Goal: Communication & Community: Share content

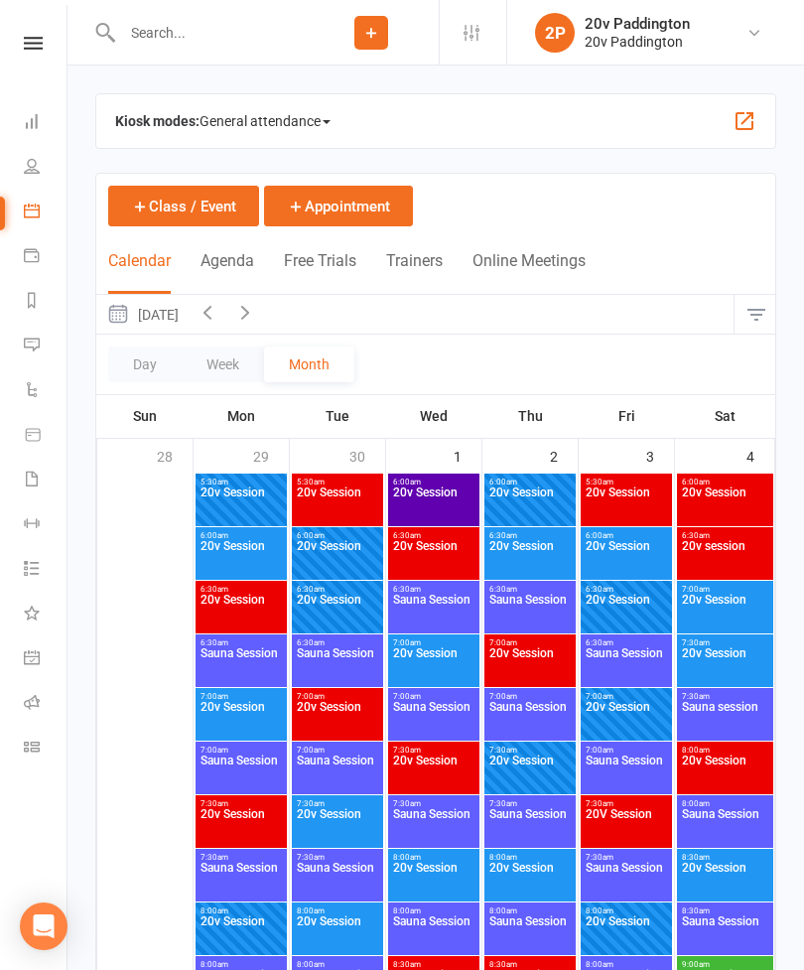
click at [28, 350] on icon at bounding box center [32, 344] width 16 height 16
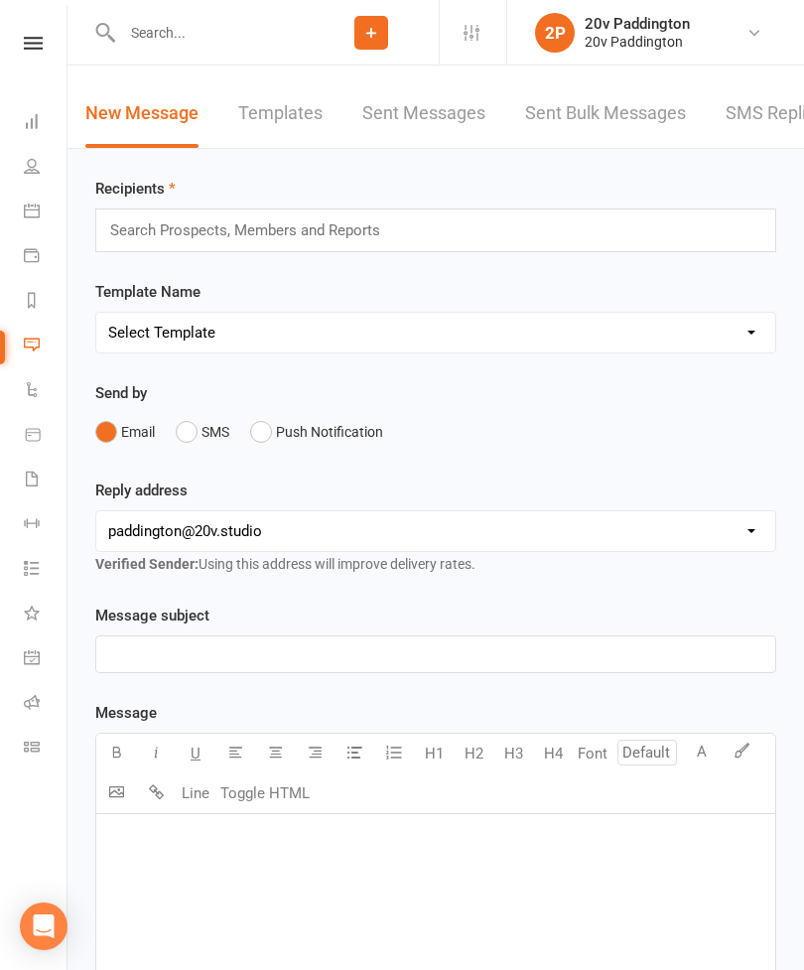
click at [44, 218] on link "Calendar" at bounding box center [46, 213] width 45 height 45
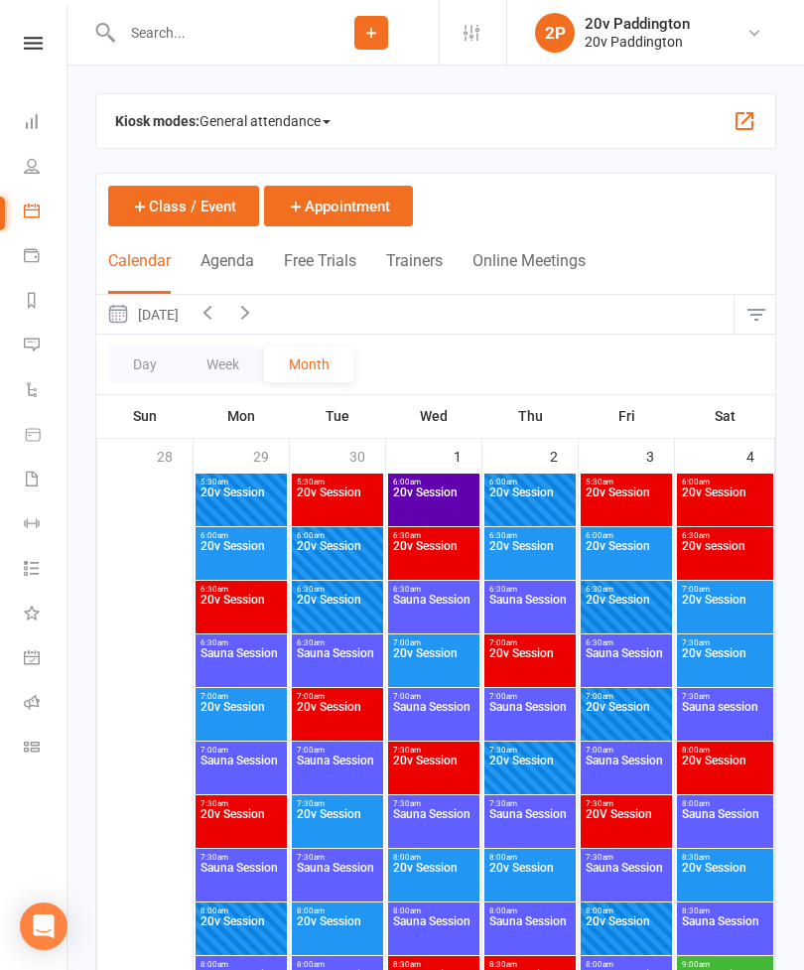
click at [236, 270] on button "Agenda" at bounding box center [227, 272] width 54 height 43
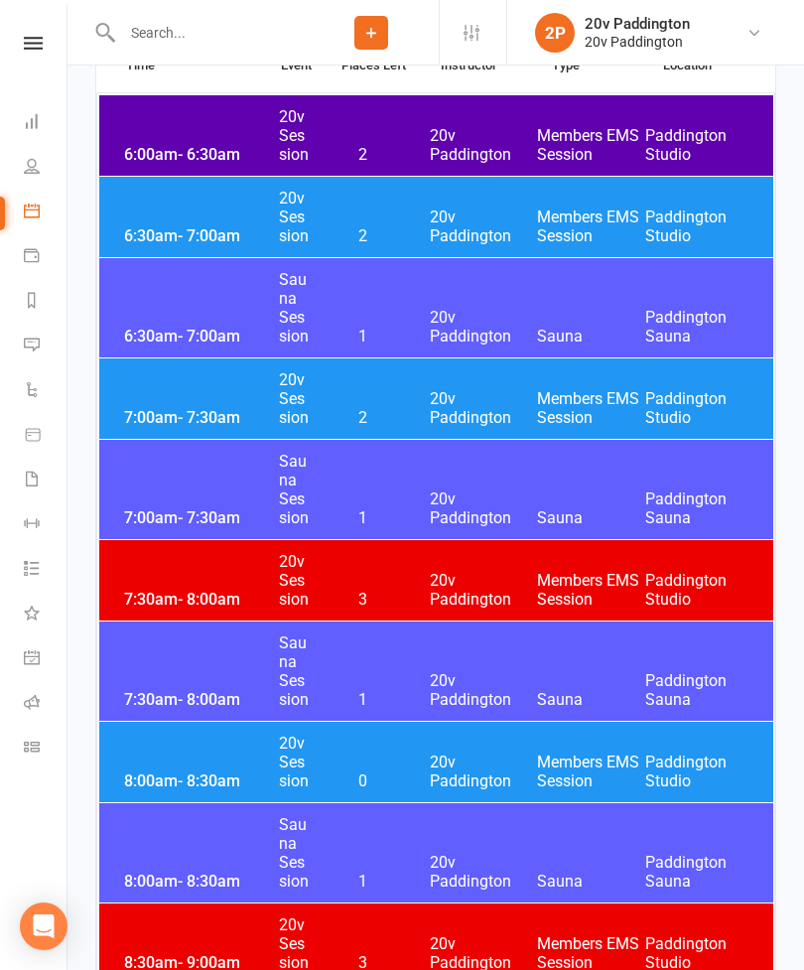
scroll to position [828, 0]
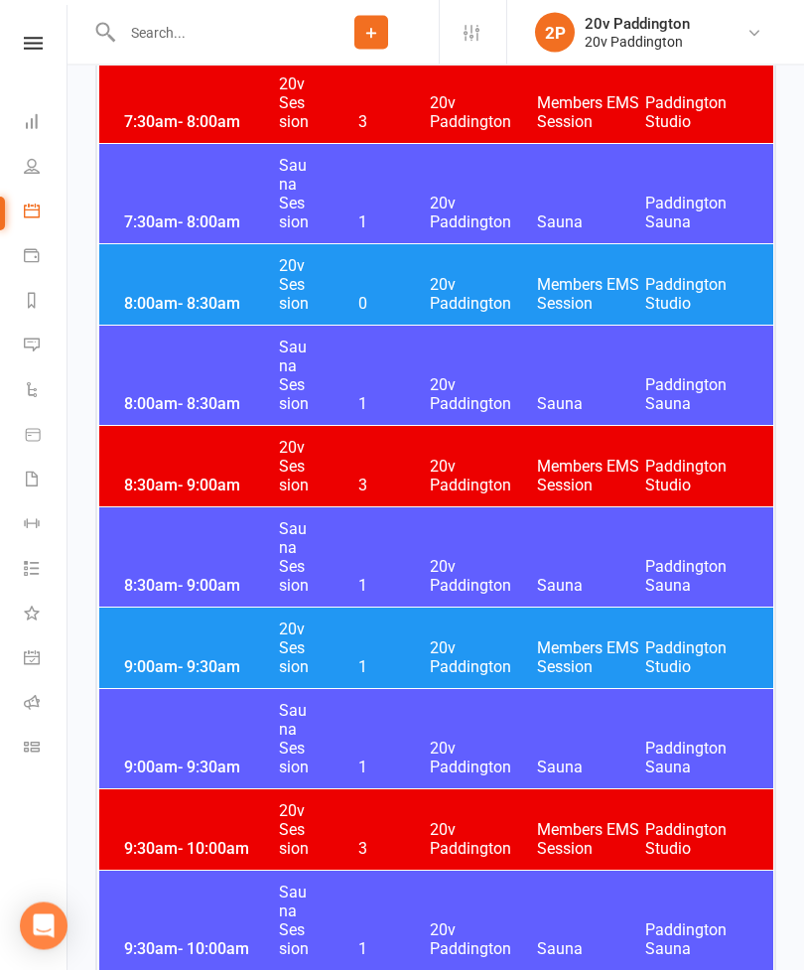
click at [442, 653] on span "20v Paddington" at bounding box center [484, 658] width 108 height 38
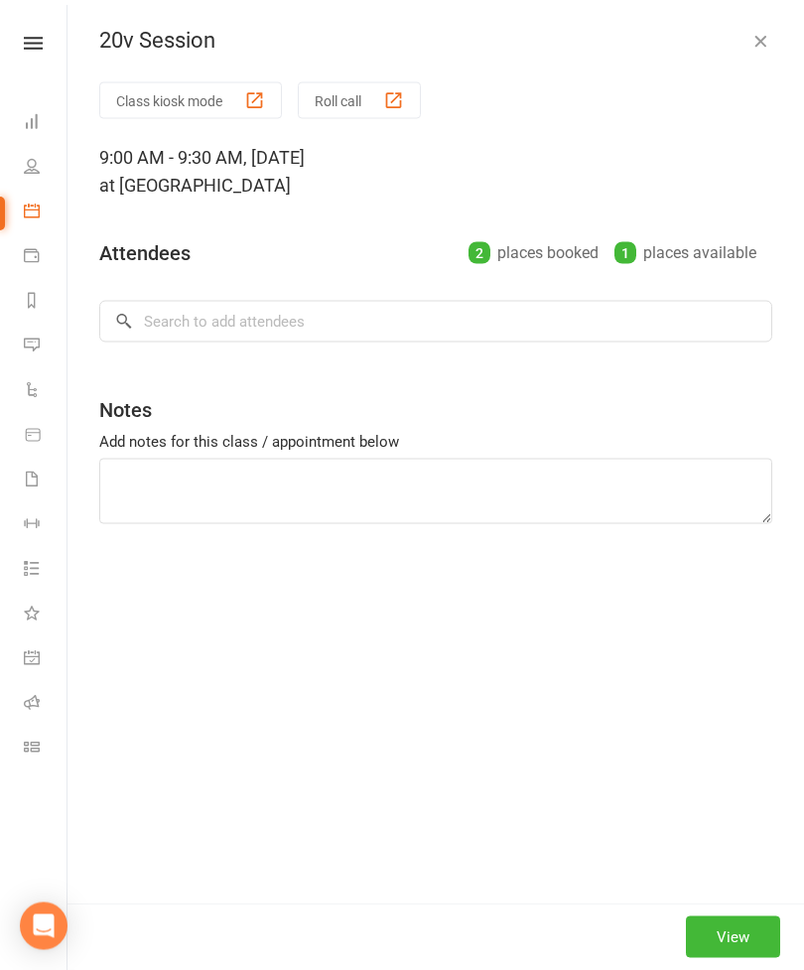
scroll to position [829, 0]
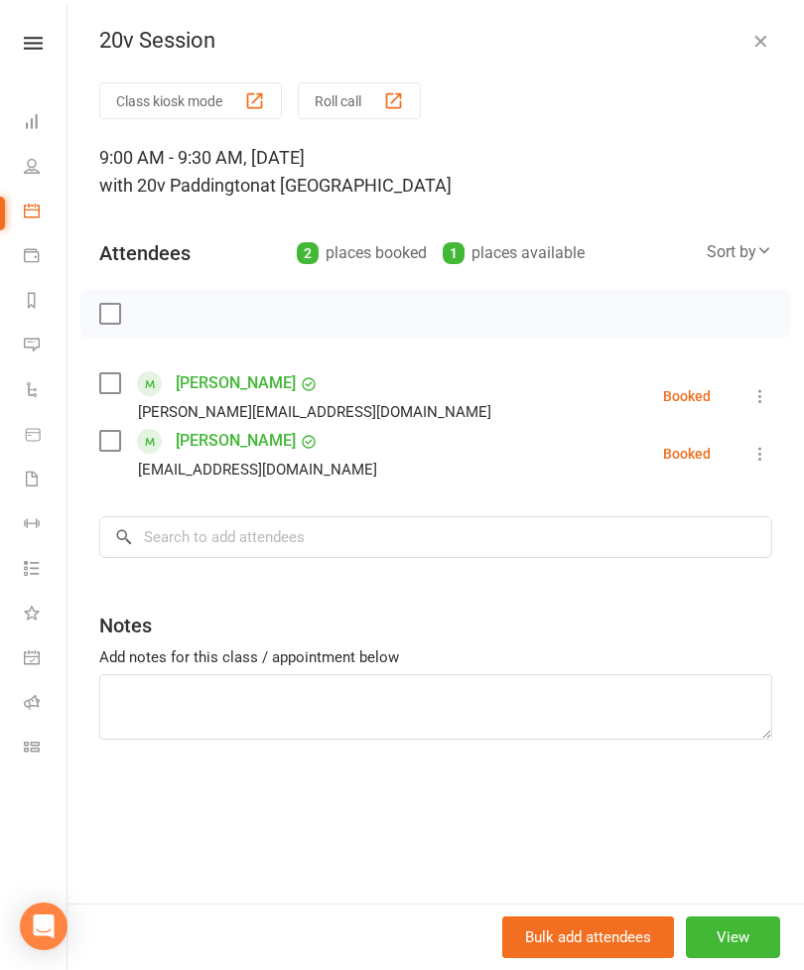
click at [760, 45] on icon "button" at bounding box center [760, 41] width 20 height 20
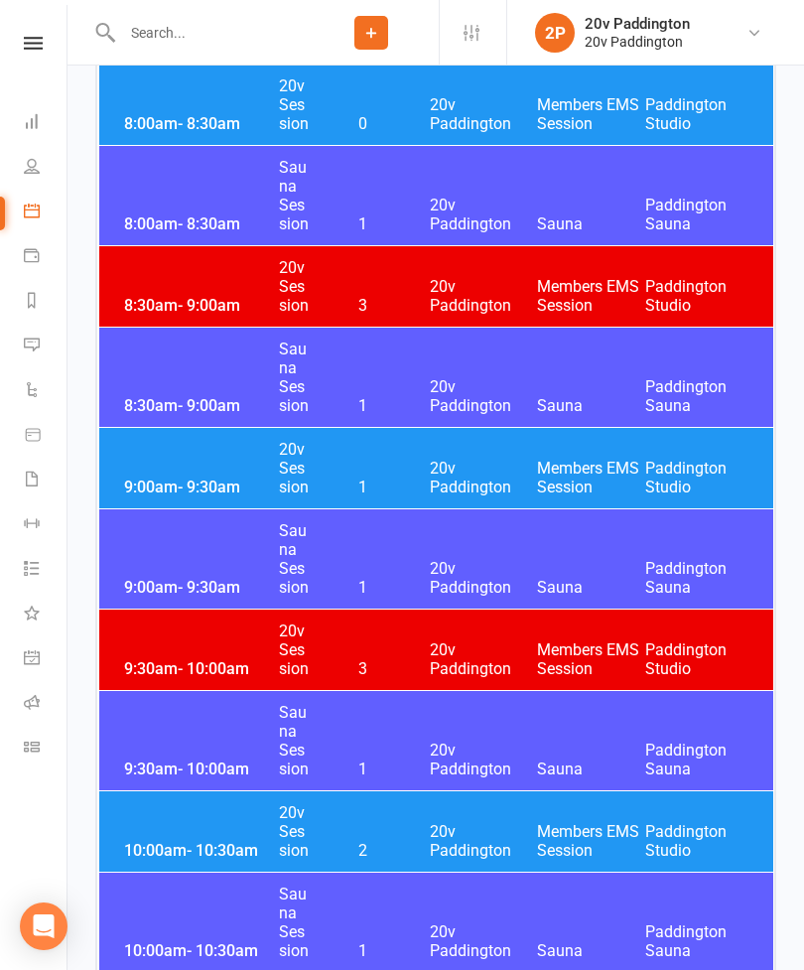
scroll to position [1001, 0]
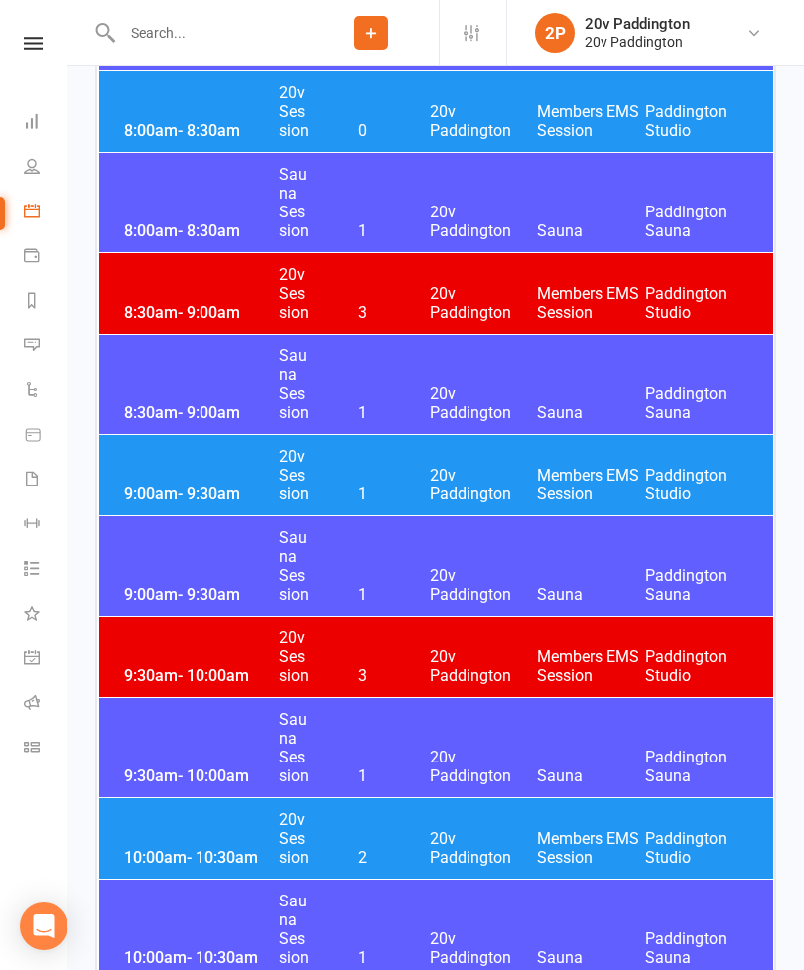
click at [49, 345] on link "Messages 11" at bounding box center [46, 347] width 45 height 45
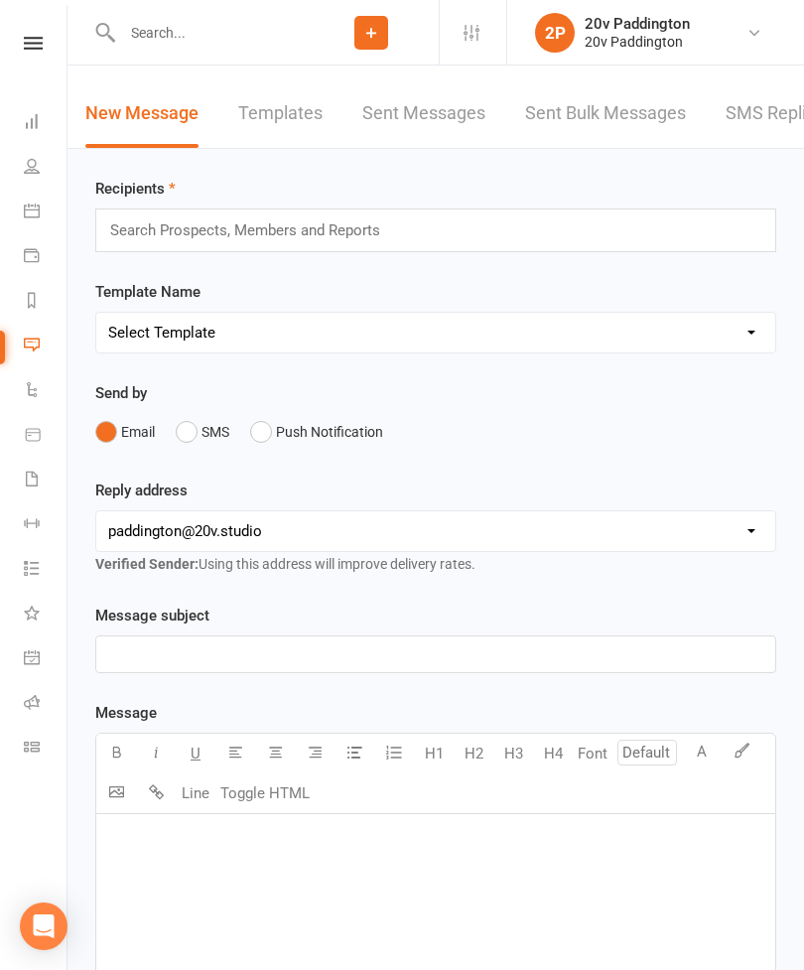
click at [763, 117] on link "SMS Replies 11" at bounding box center [790, 113] width 129 height 68
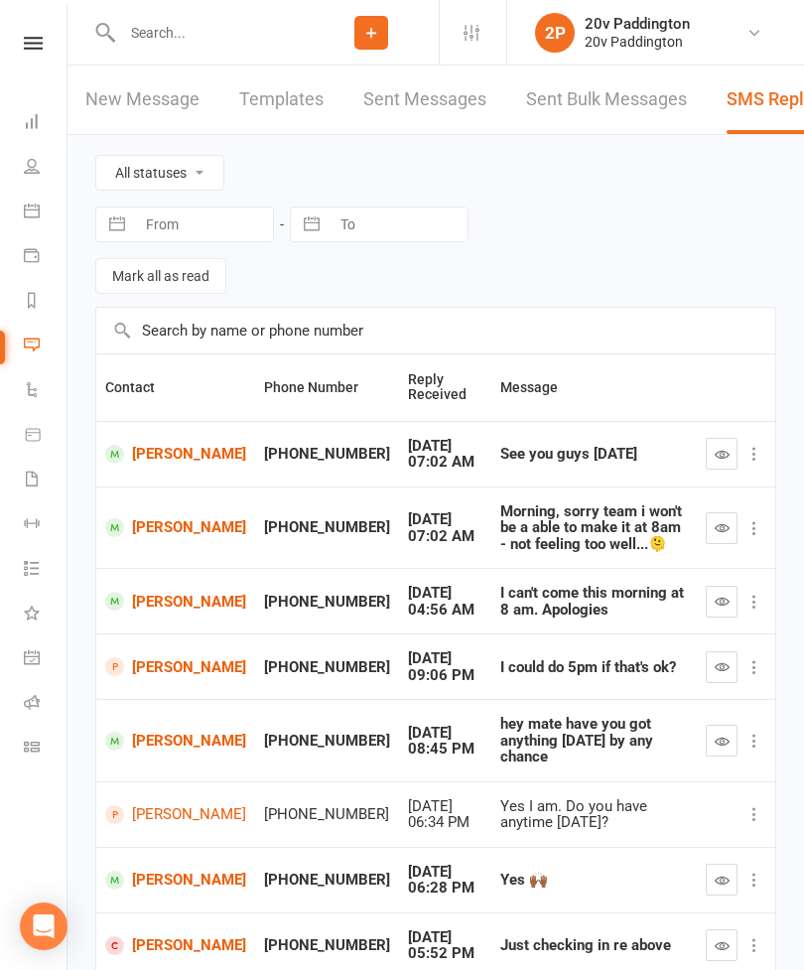
click at [139, 105] on link "New Message" at bounding box center [142, 100] width 114 height 68
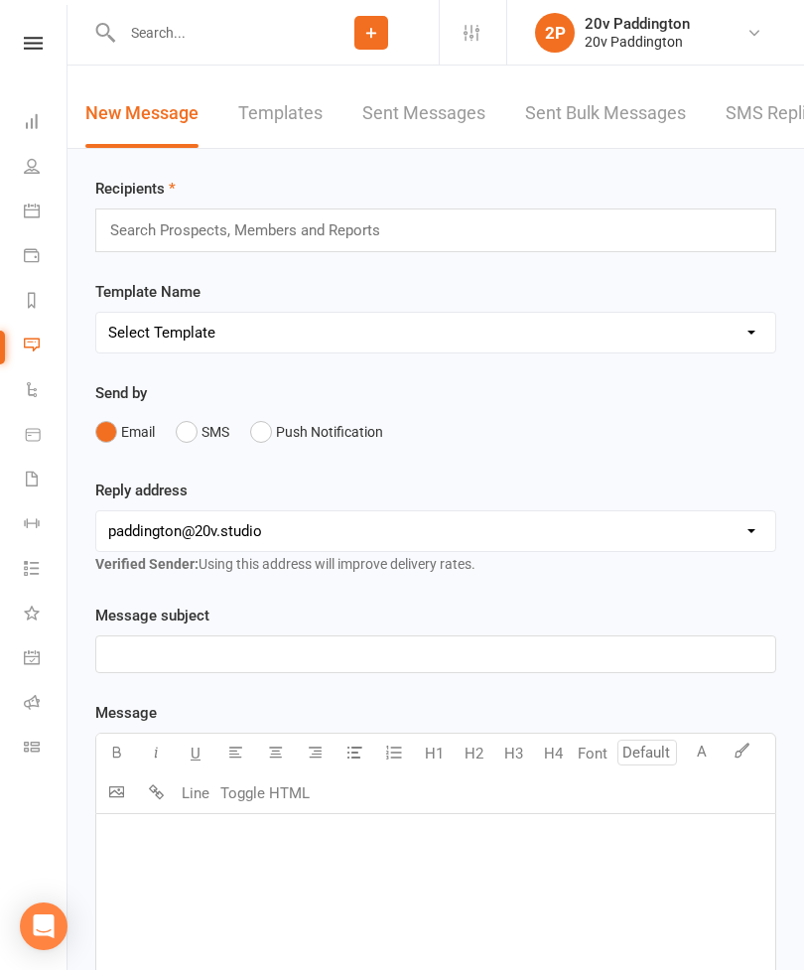
click at [459, 214] on div "Search Prospects, Members and Reports" at bounding box center [435, 230] width 681 height 44
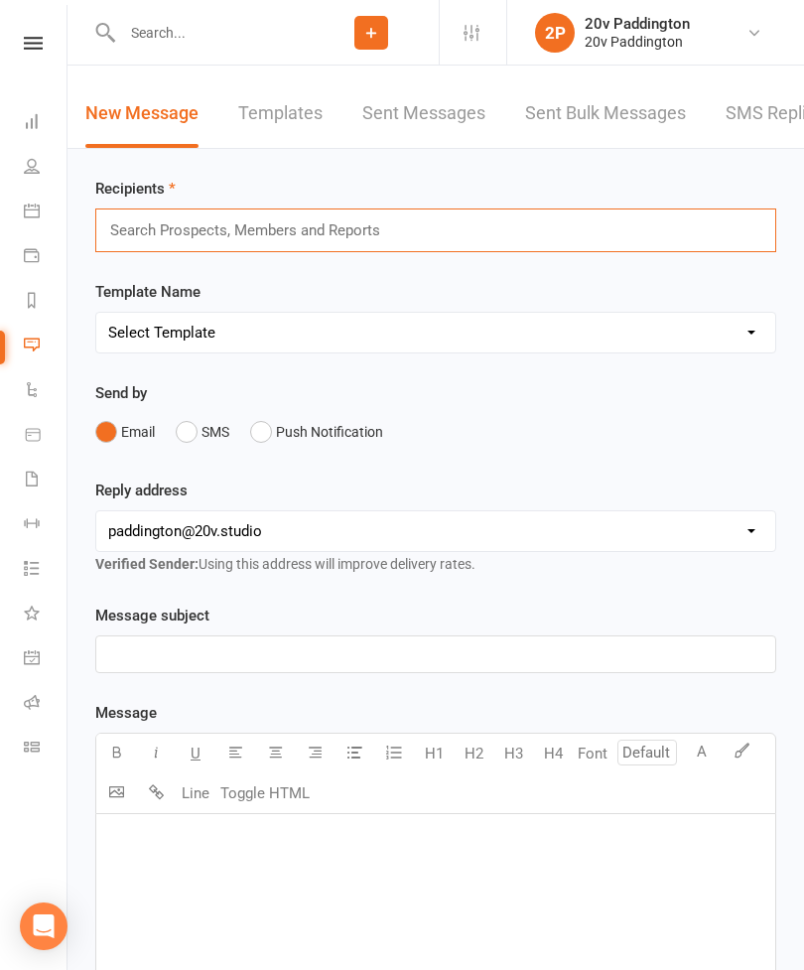
click at [482, 248] on div "Search Prospects, Members and Reports" at bounding box center [435, 230] width 681 height 44
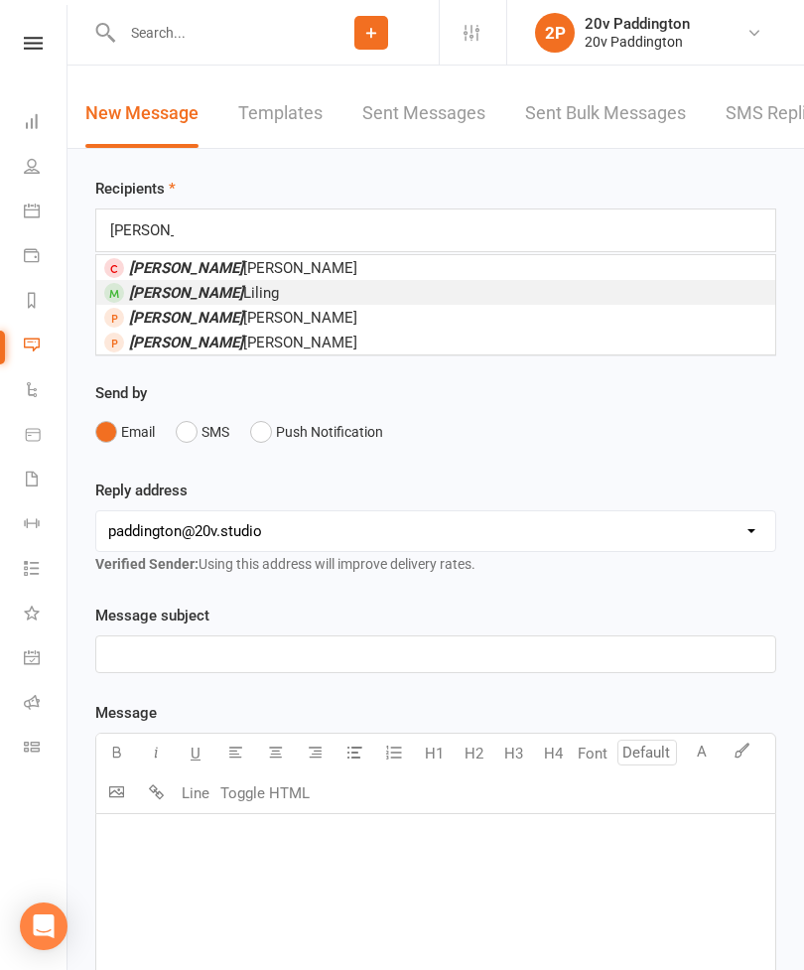
type input "[PERSON_NAME]"
click at [250, 300] on li "[PERSON_NAME]" at bounding box center [435, 292] width 679 height 25
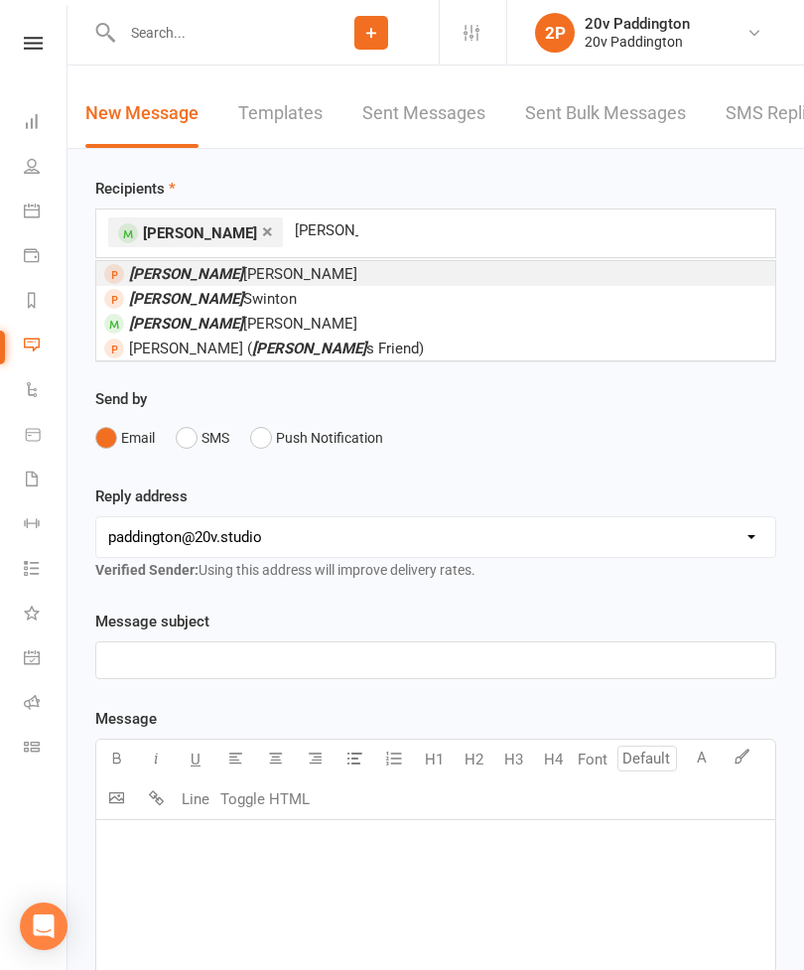
type input "[PERSON_NAME]"
click at [223, 322] on span "[PERSON_NAME]" at bounding box center [243, 324] width 228 height 18
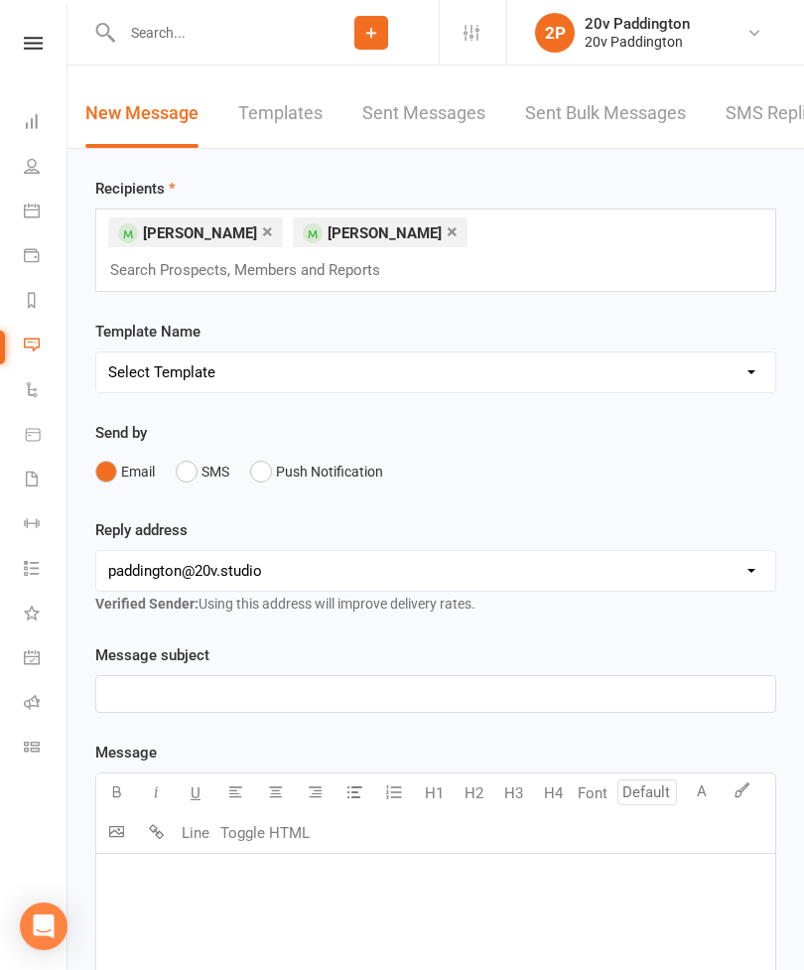
click at [190, 453] on button "SMS" at bounding box center [203, 472] width 54 height 38
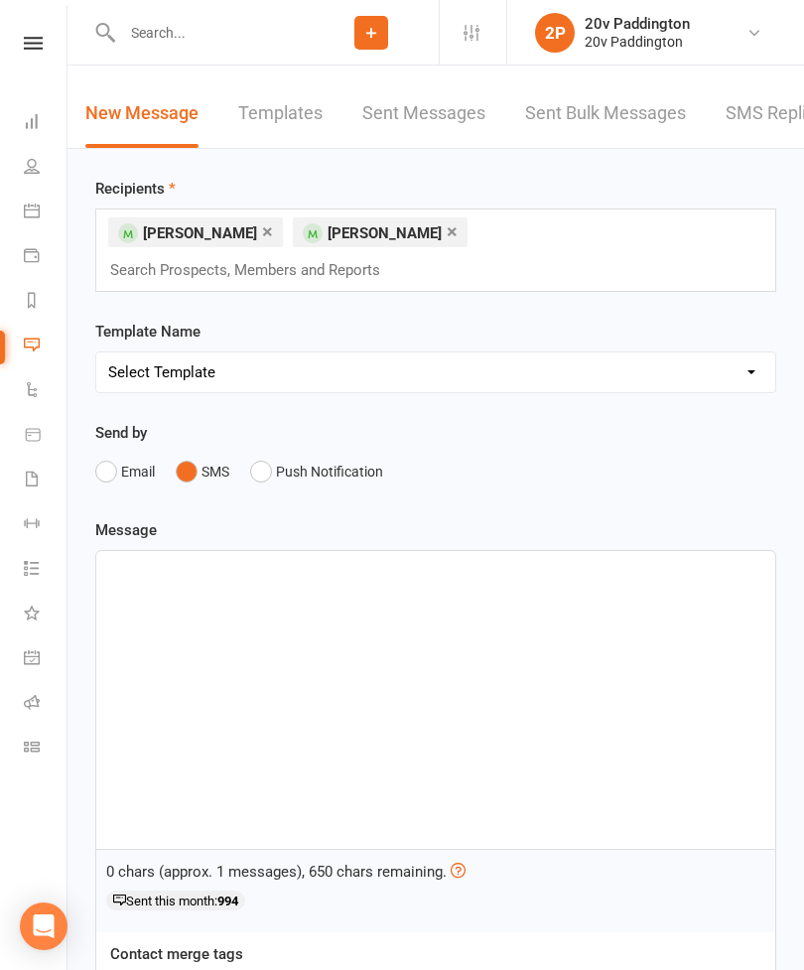
click at [363, 581] on div "﻿" at bounding box center [435, 700] width 679 height 298
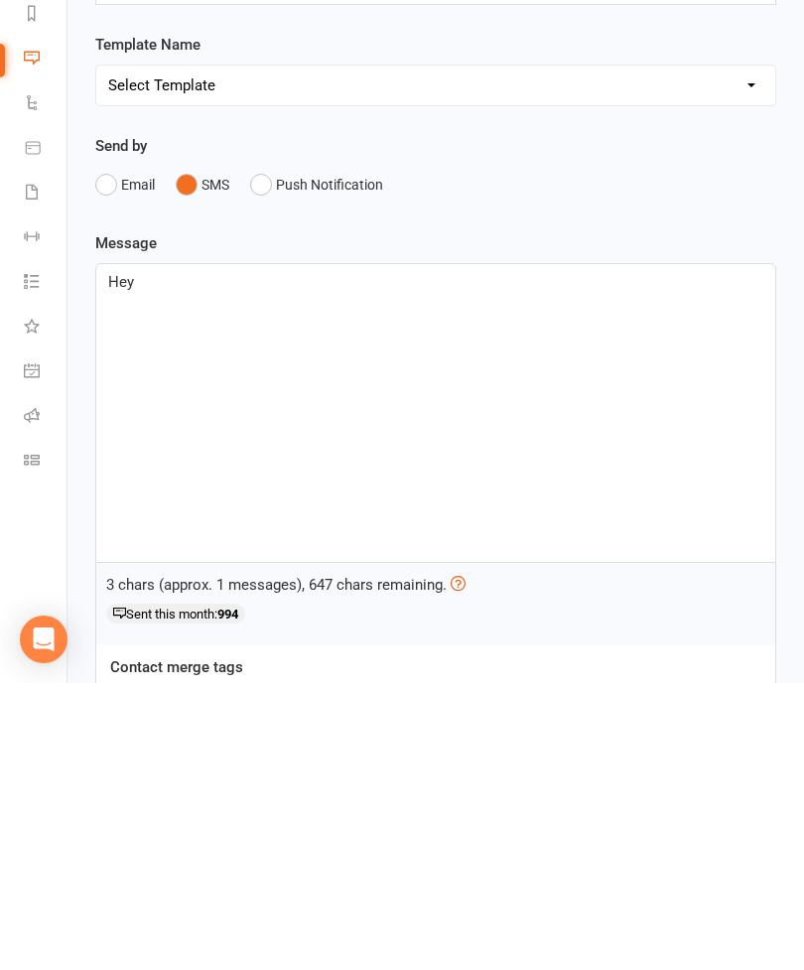
click at [149, 969] on button "contact-first-name" at bounding box center [184, 987] width 147 height 26
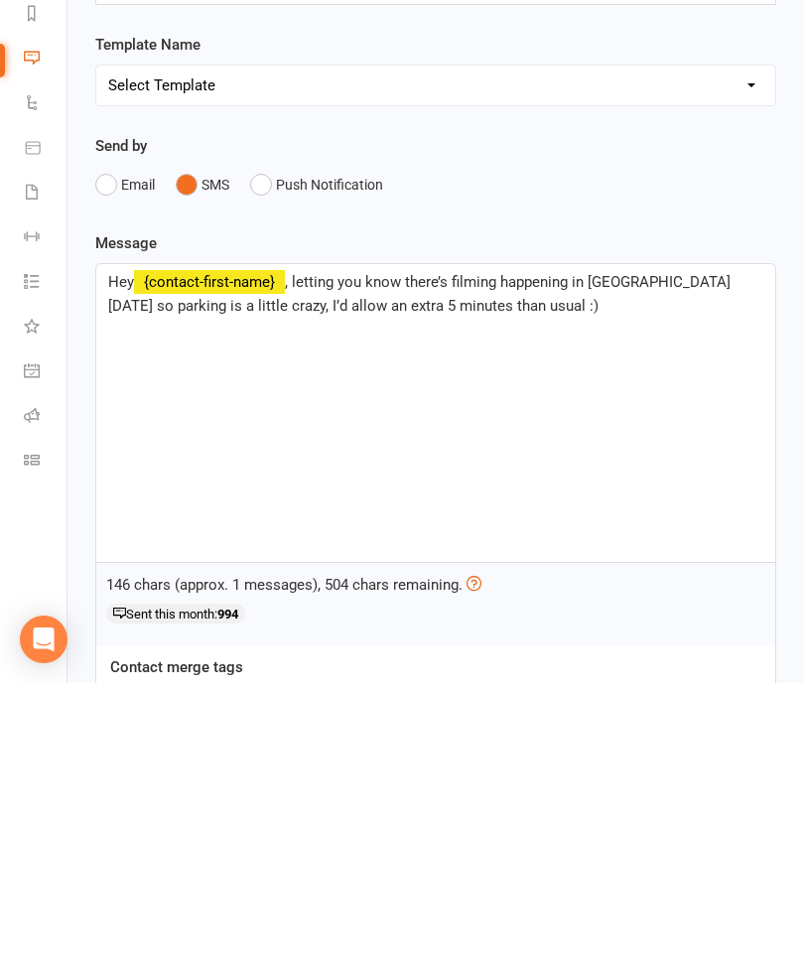
scroll to position [287, 0]
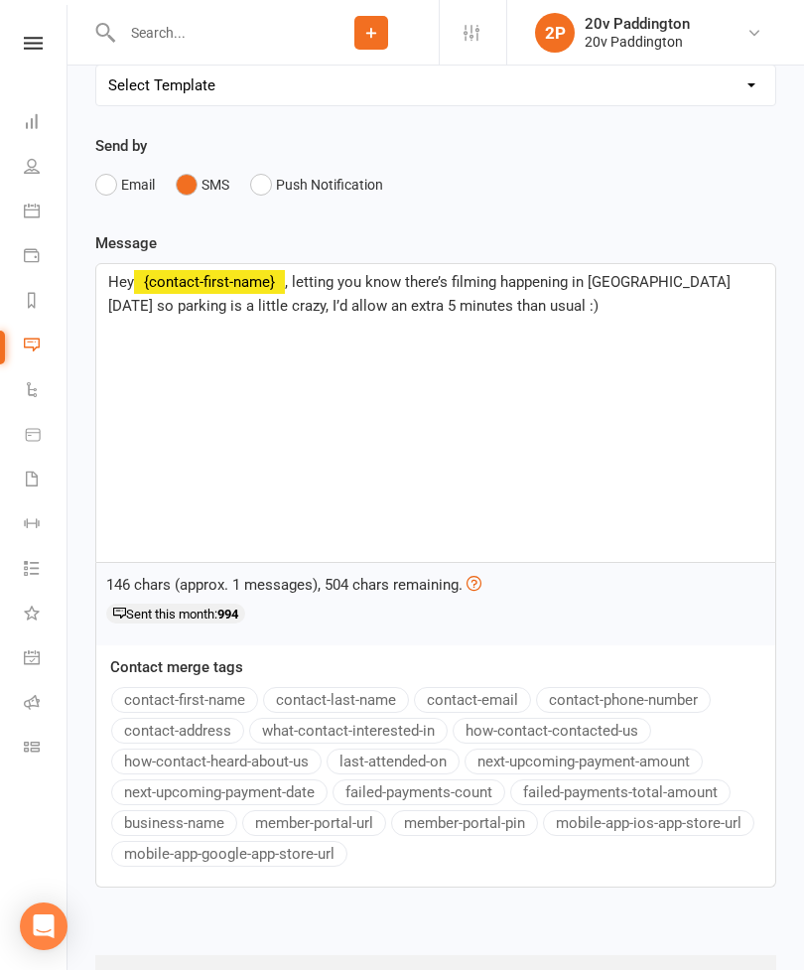
click at [454, 273] on span ", letting you know there’s filming happening in [GEOGRAPHIC_DATA] [DATE] so par…" at bounding box center [421, 294] width 626 height 42
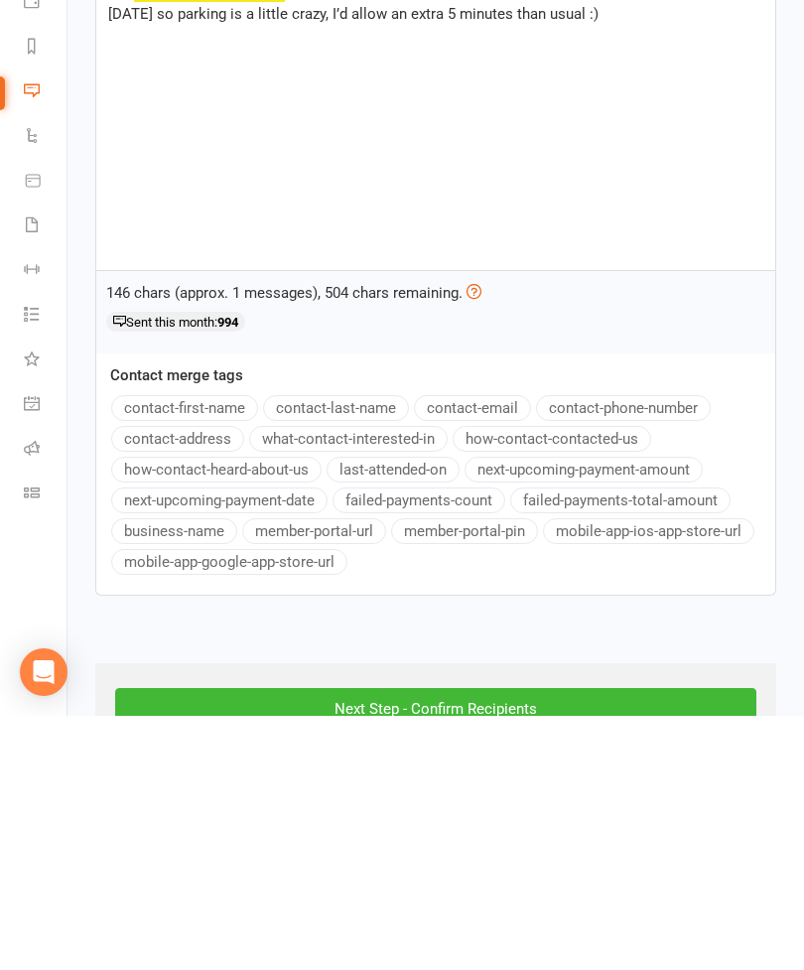
scroll to position [348, 0]
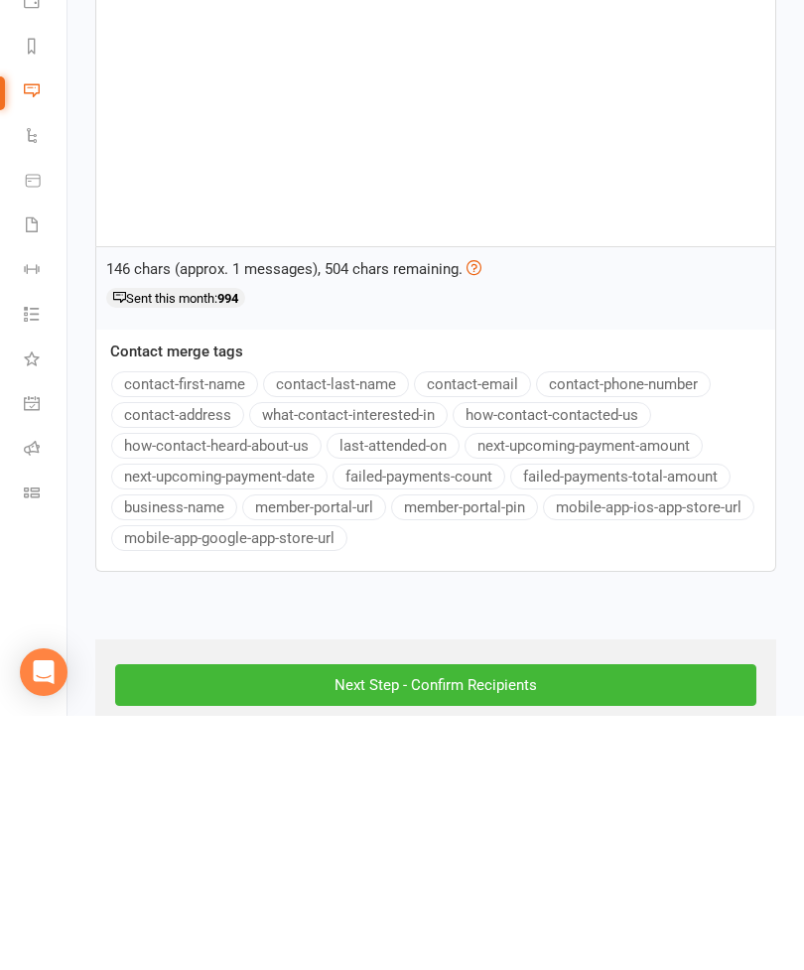
click at [510, 918] on input "Next Step - Confirm Recipients" at bounding box center [435, 939] width 641 height 42
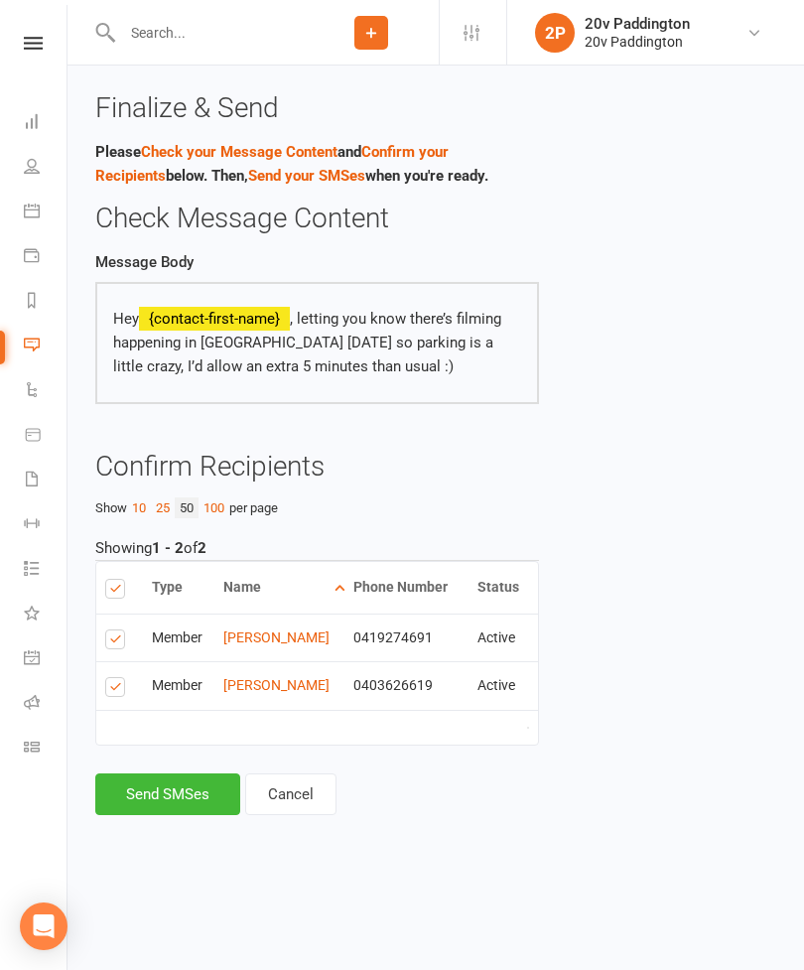
click at [194, 792] on button "Send SMSes" at bounding box center [167, 794] width 145 height 42
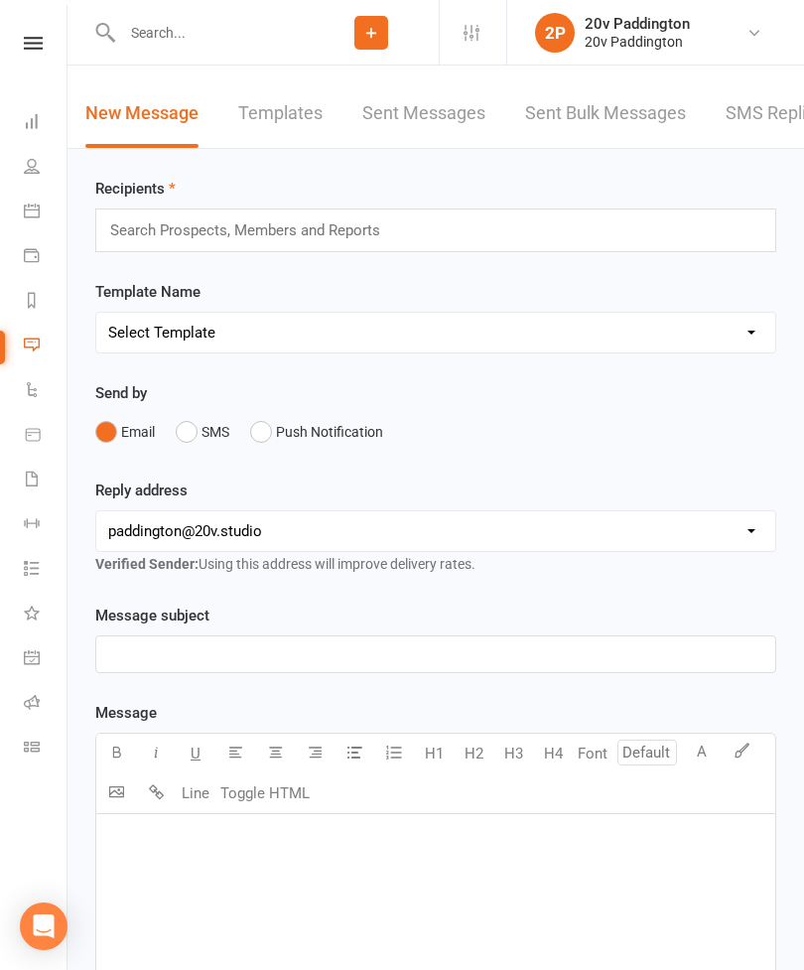
click at [40, 349] on link "Messages 11" at bounding box center [46, 347] width 45 height 45
click at [753, 137] on link "SMS Replies 11" at bounding box center [790, 113] width 129 height 68
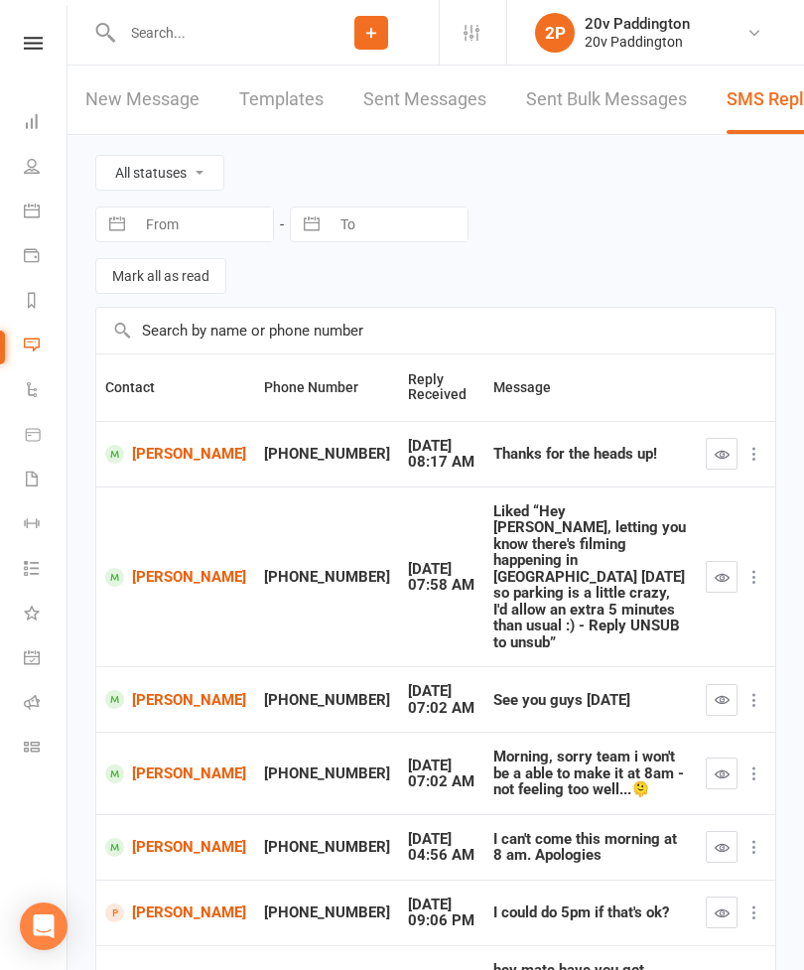
click at [715, 570] on icon "button" at bounding box center [722, 577] width 15 height 15
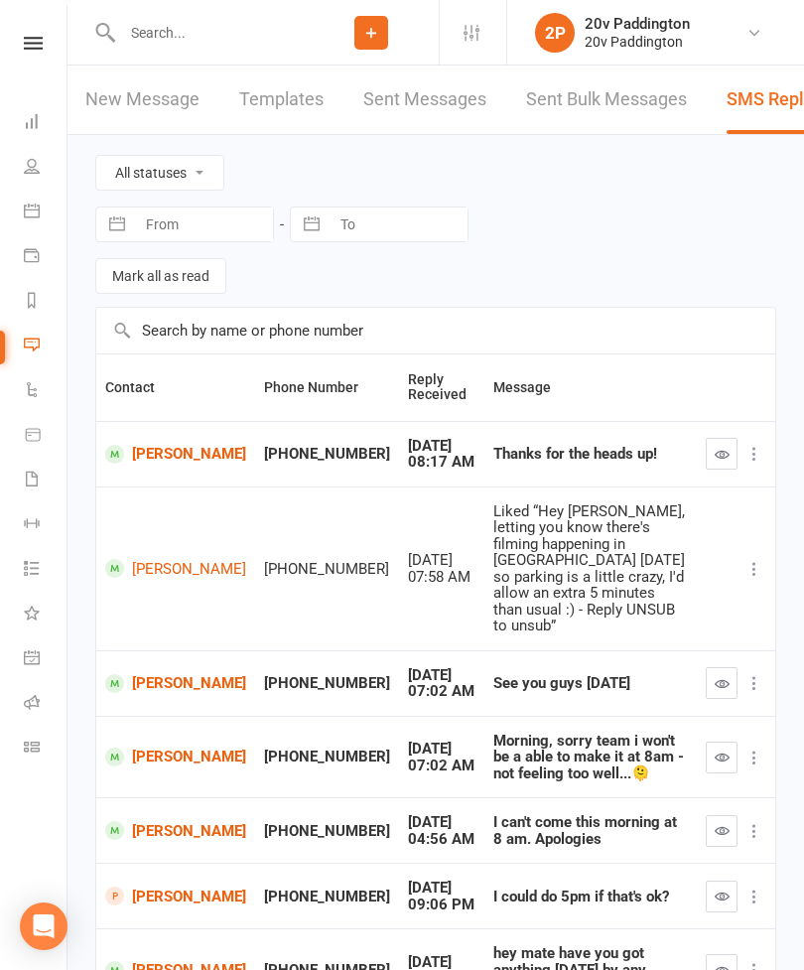
click at [725, 449] on icon "button" at bounding box center [722, 454] width 15 height 15
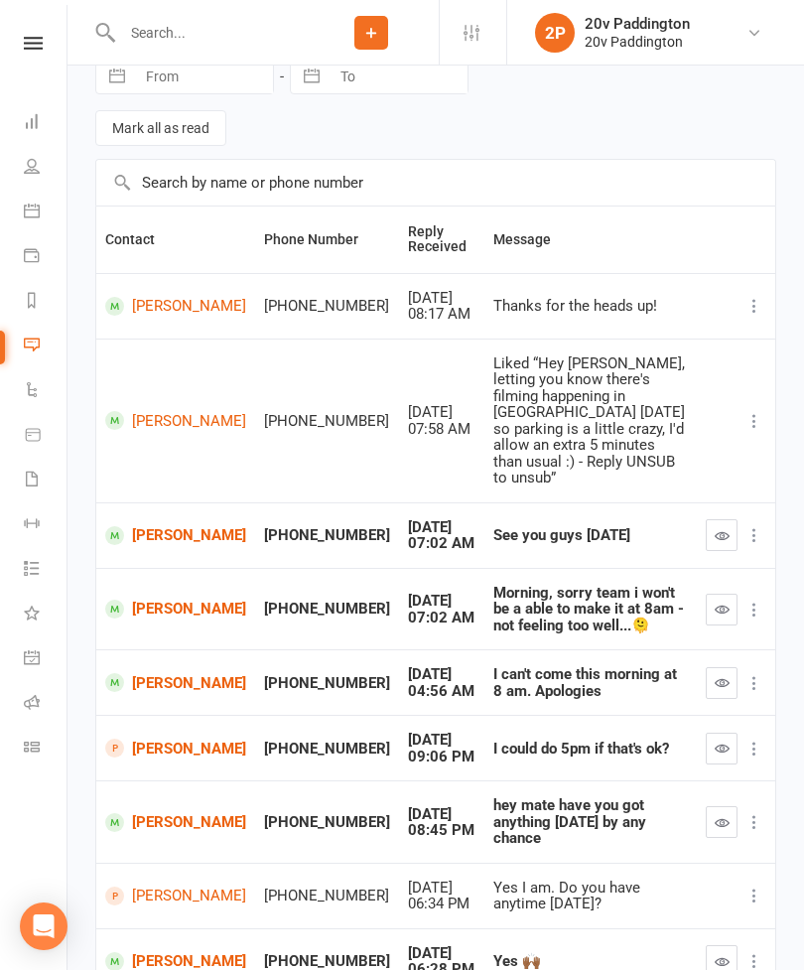
scroll to position [261, 0]
